Goal: Information Seeking & Learning: Learn about a topic

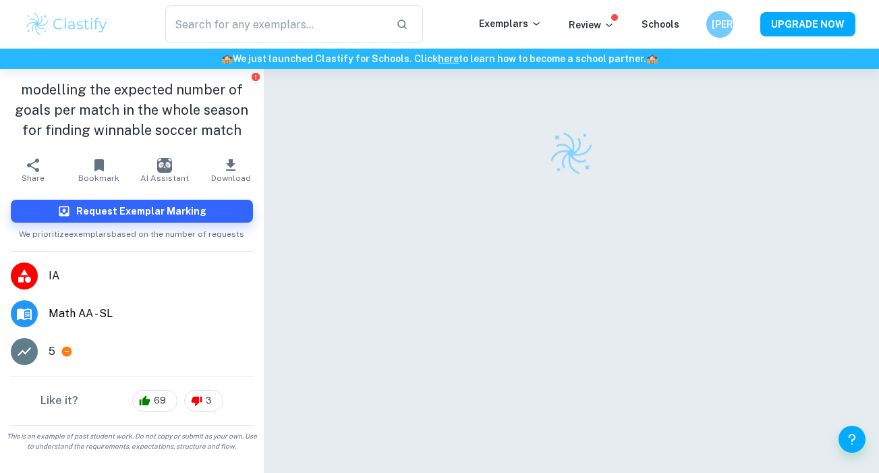
checkbox input "true"
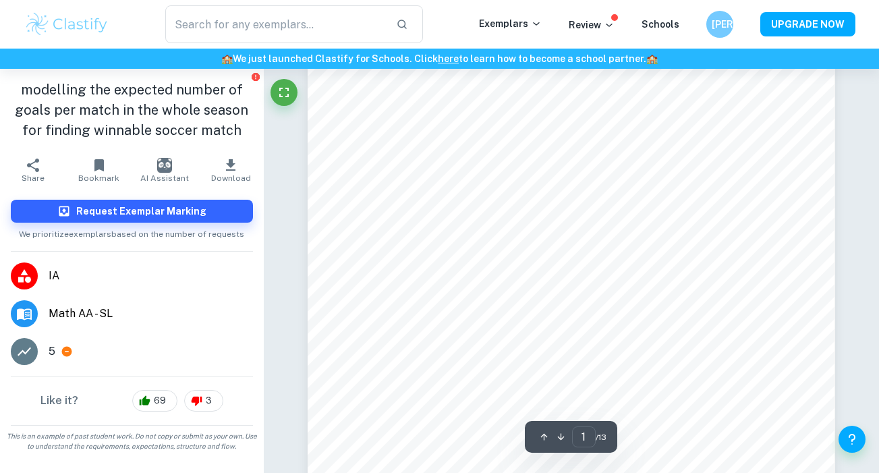
scroll to position [220, 0]
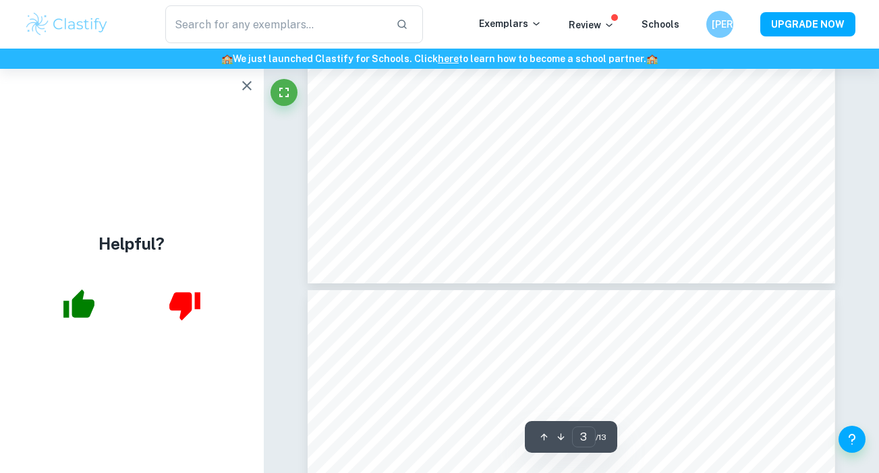
type input "4"
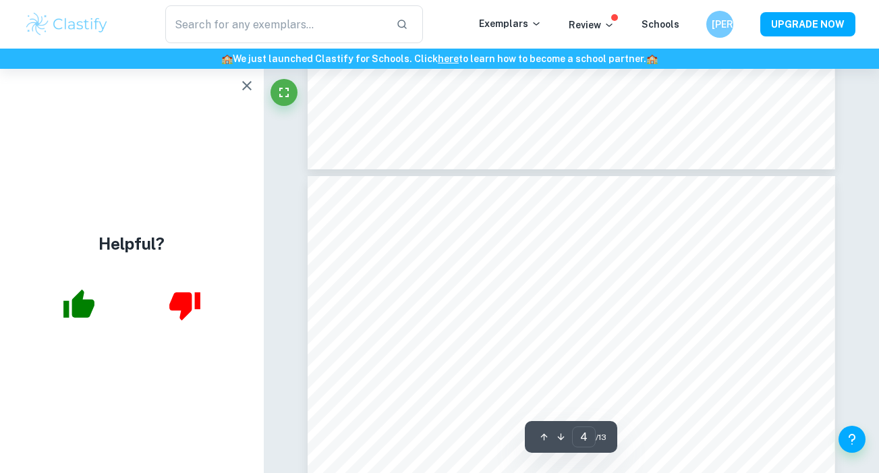
scroll to position [2591, 0]
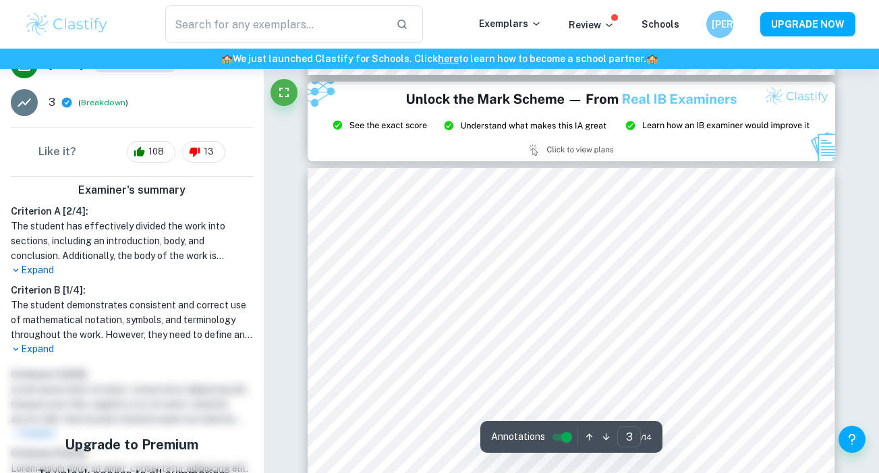
scroll to position [1582, 0]
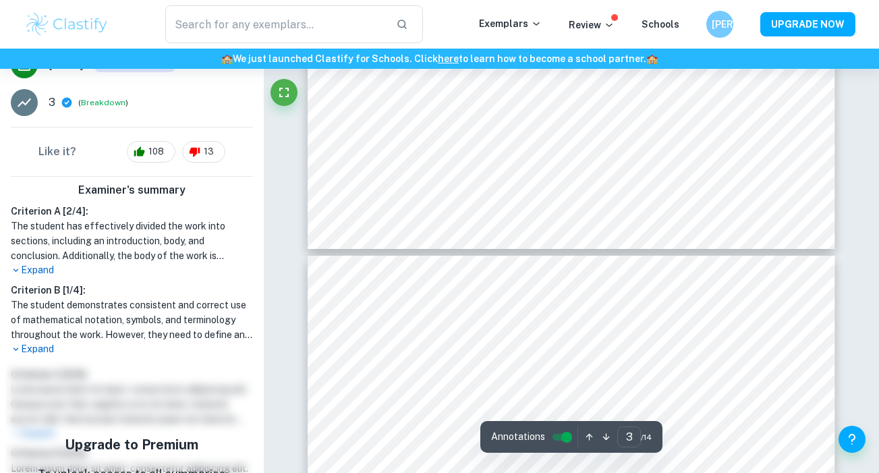
type input "4"
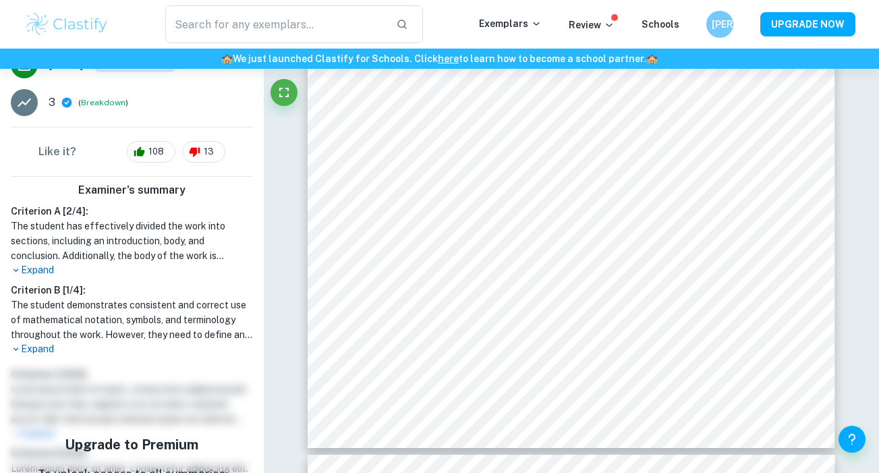
scroll to position [0, 0]
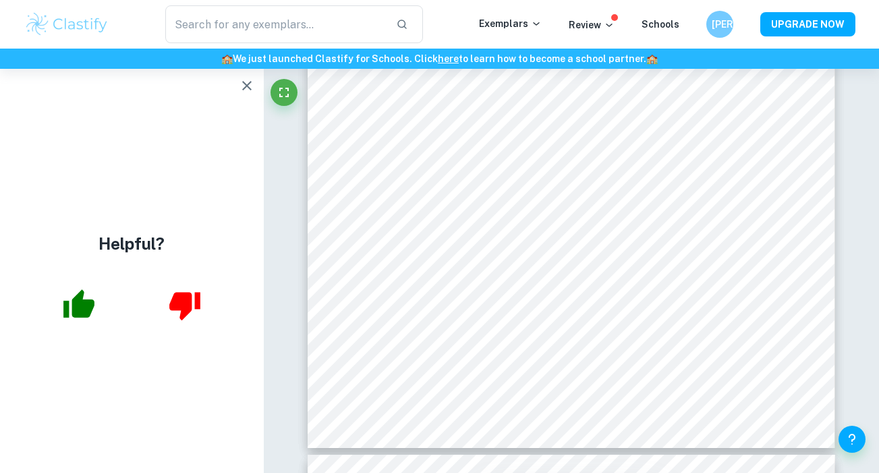
click at [240, 84] on icon "button" at bounding box center [247, 86] width 16 height 16
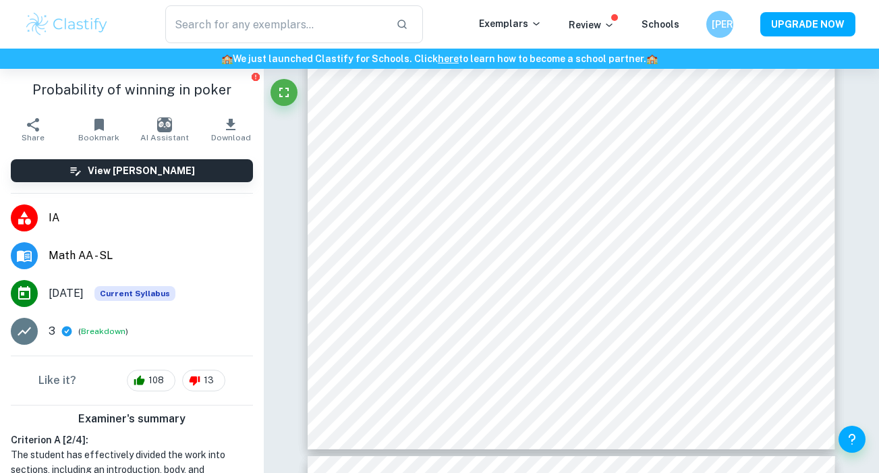
click at [69, 19] on img at bounding box center [67, 24] width 86 height 27
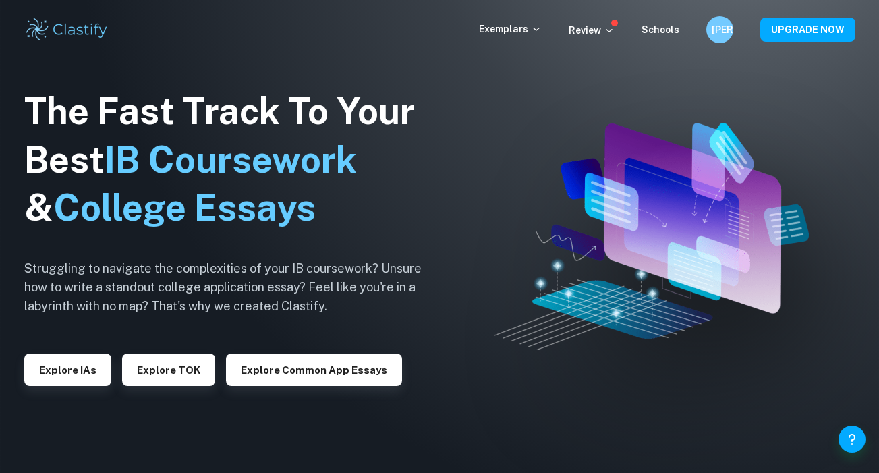
click at [70, 361] on button "Explore IAs" at bounding box center [67, 369] width 87 height 32
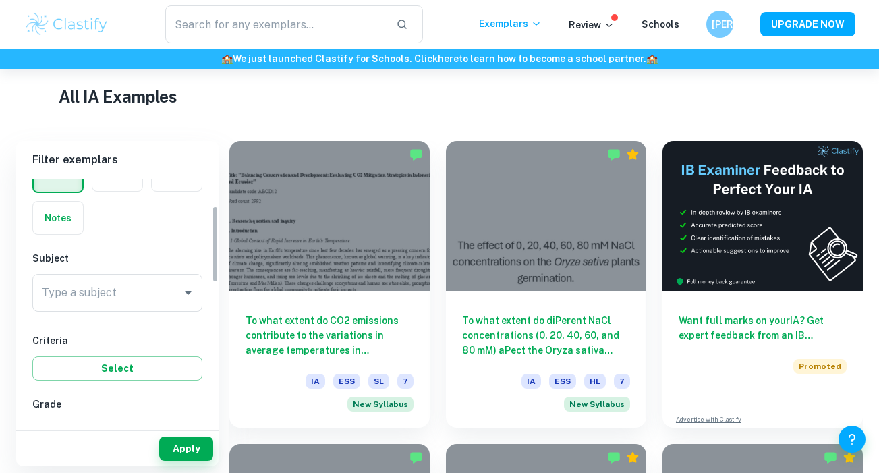
scroll to position [183, 0]
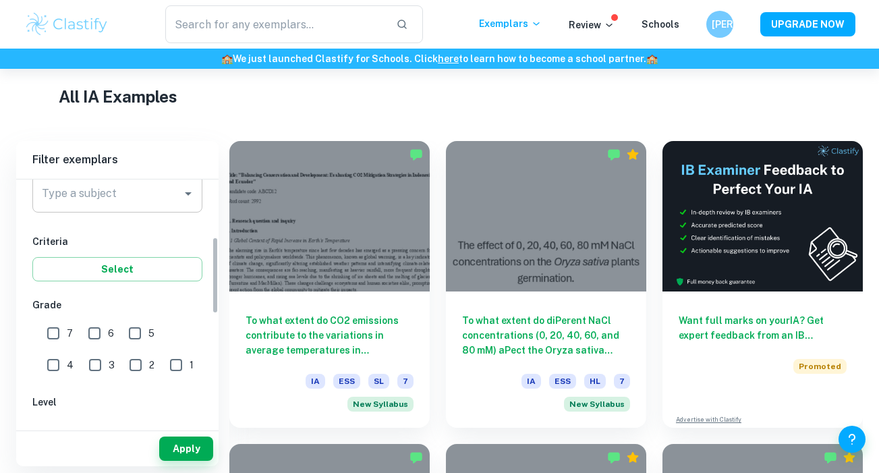
click at [143, 210] on div "Type a subject" at bounding box center [117, 194] width 170 height 38
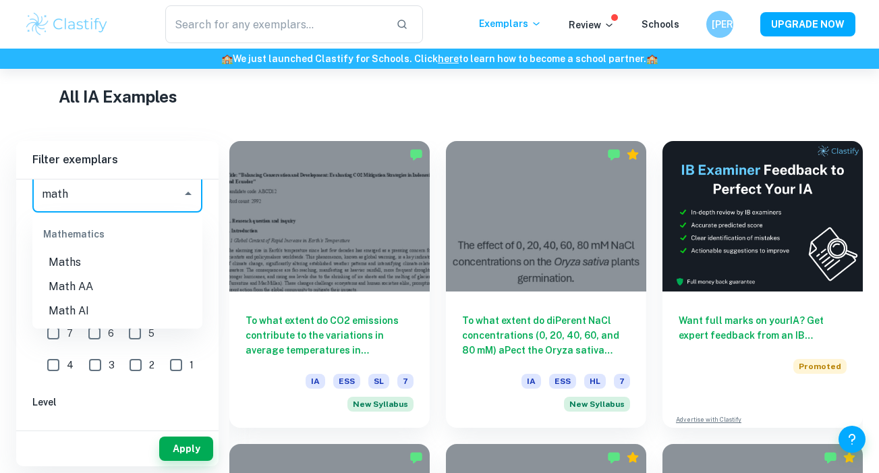
click at [107, 283] on li "Math AA" at bounding box center [117, 286] width 170 height 24
type input "Math AA"
click at [61, 328] on input "7" at bounding box center [53, 333] width 27 height 27
checkbox input "true"
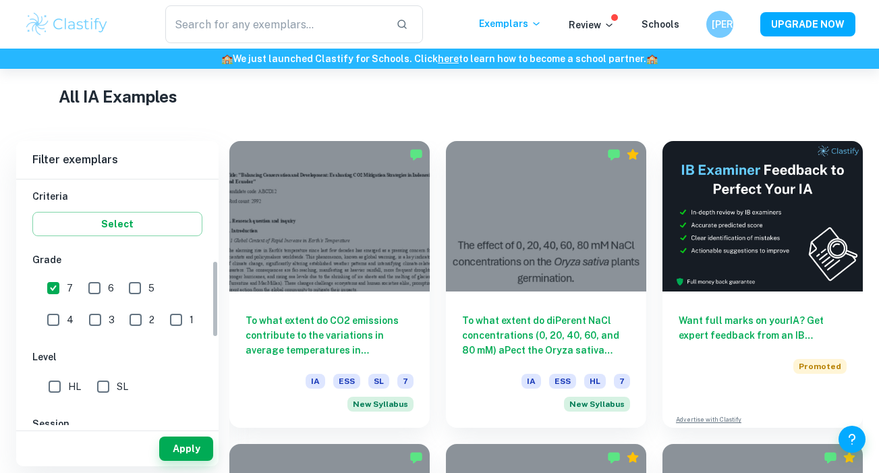
scroll to position [258, 0]
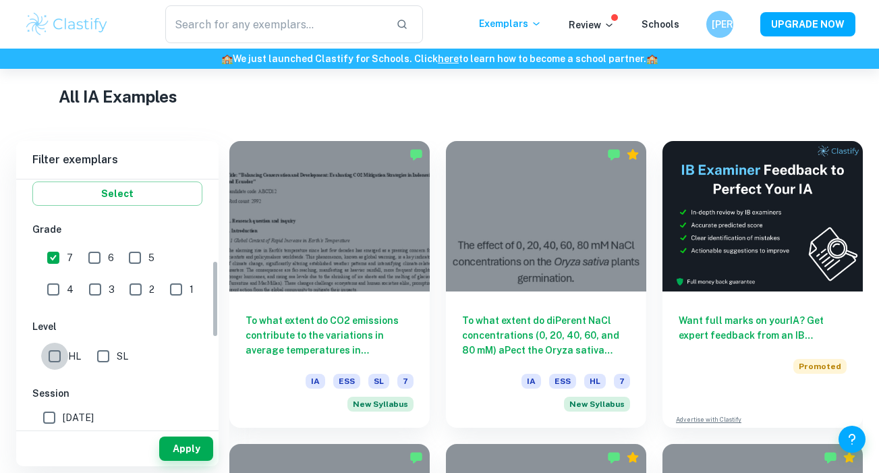
click at [57, 357] on input "HL" at bounding box center [54, 356] width 27 height 27
checkbox input "true"
click at [175, 440] on button "Apply" at bounding box center [186, 448] width 54 height 24
